Goal: Task Accomplishment & Management: Complete application form

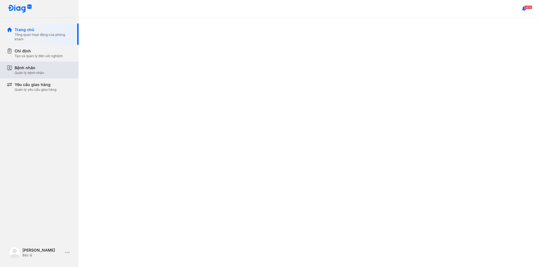
click at [46, 72] on div "Bệnh nhân Quản lý bệnh nhân" at bounding box center [43, 70] width 57 height 10
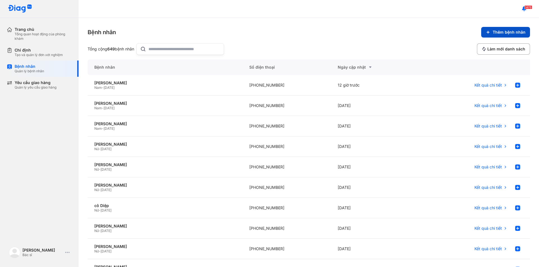
click at [501, 32] on span "Thêm bệnh nhân" at bounding box center [509, 32] width 33 height 5
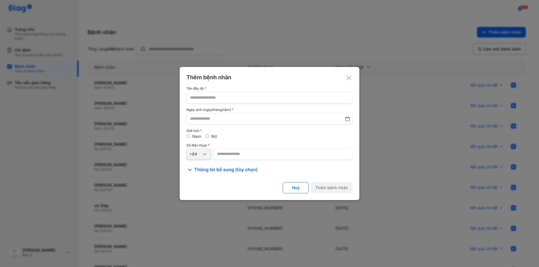
click at [343, 77] on div "Thêm bệnh nhân" at bounding box center [269, 77] width 166 height 7
click at [349, 77] on use at bounding box center [348, 78] width 4 height 4
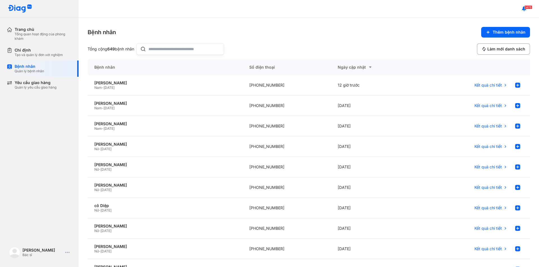
click at [180, 45] on input "text" at bounding box center [184, 48] width 72 height 11
type input "**********"
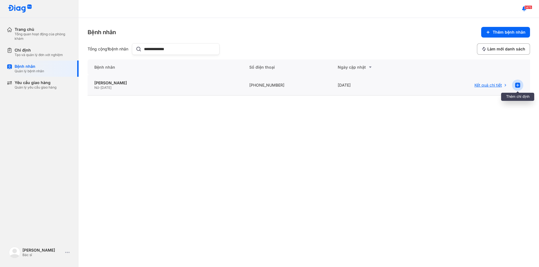
click at [517, 85] on icon at bounding box center [517, 85] width 7 height 7
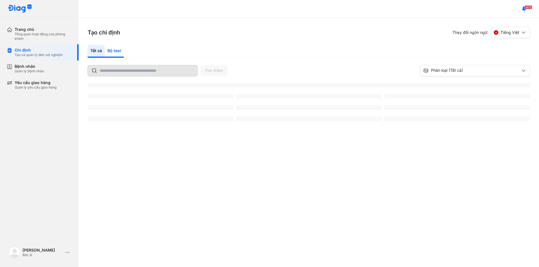
click at [111, 53] on div "Bộ test" at bounding box center [114, 51] width 19 height 13
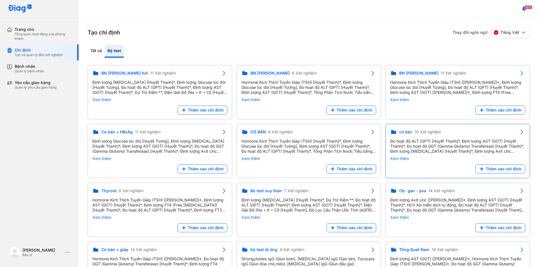
click at [390, 170] on div "Thêm vào chỉ định" at bounding box center [457, 169] width 135 height 9
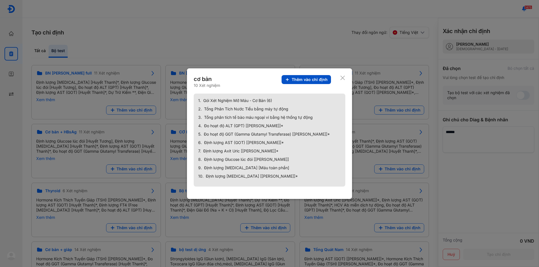
click at [309, 80] on span "Thêm vào chỉ định" at bounding box center [310, 79] width 36 height 5
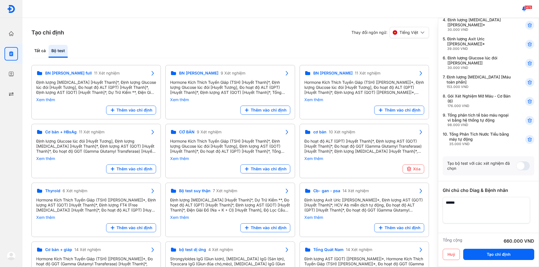
scroll to position [139, 0]
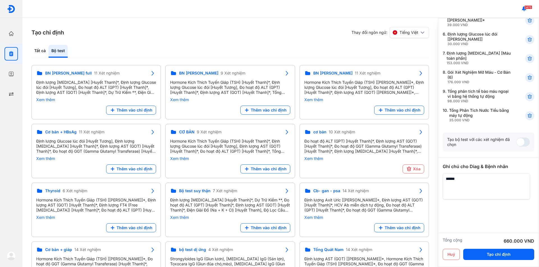
click at [516, 143] on span at bounding box center [522, 142] width 13 height 9
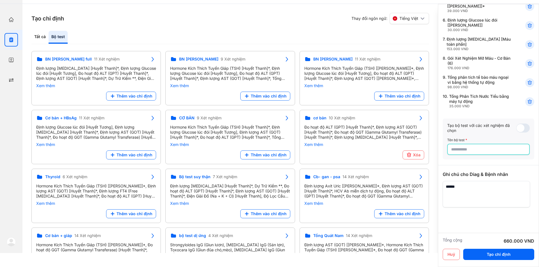
click at [474, 150] on input "text" at bounding box center [488, 150] width 75 height 10
type input "*"
type input "**********"
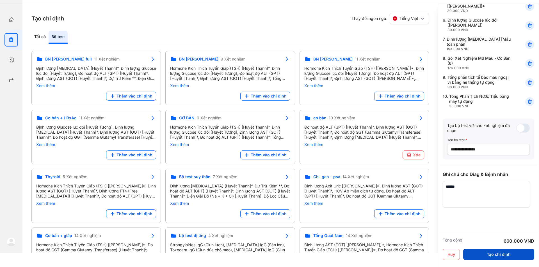
click at [498, 252] on button "Tạo chỉ định" at bounding box center [498, 254] width 71 height 11
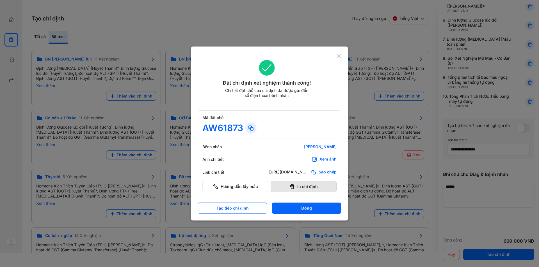
click at [303, 188] on button "In chỉ định" at bounding box center [304, 186] width 66 height 11
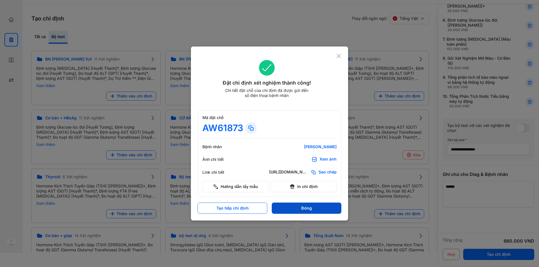
click at [315, 209] on button "Đóng" at bounding box center [307, 208] width 70 height 11
